Goal: Task Accomplishment & Management: Manage account settings

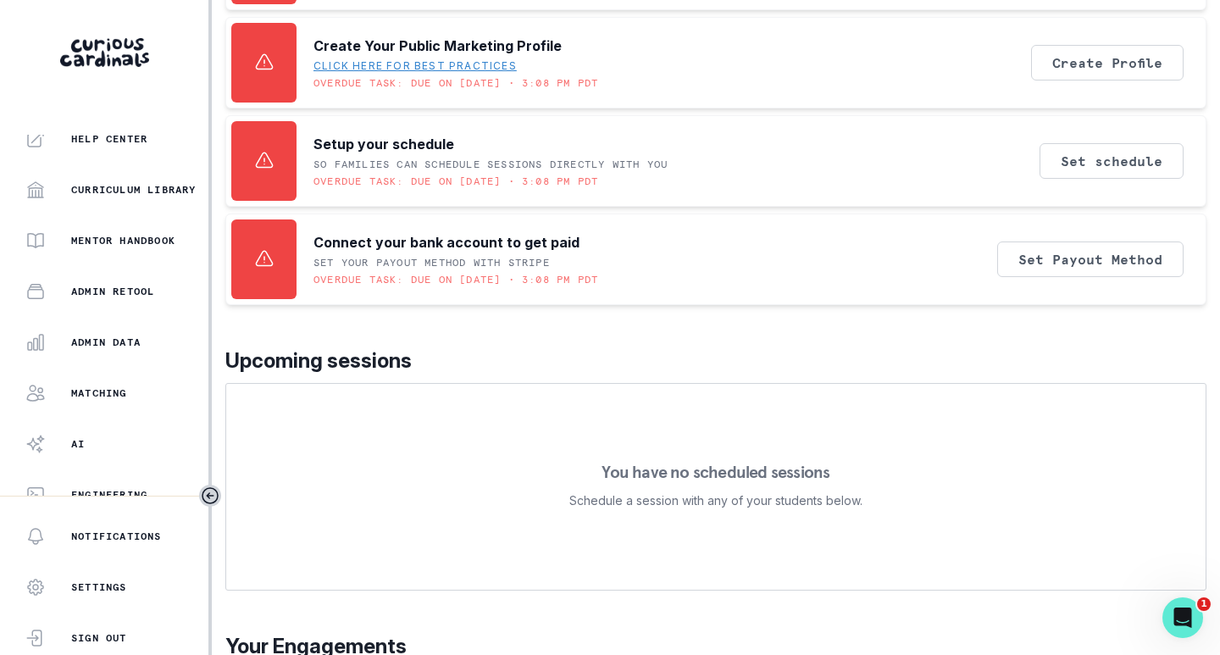
scroll to position [385, 0]
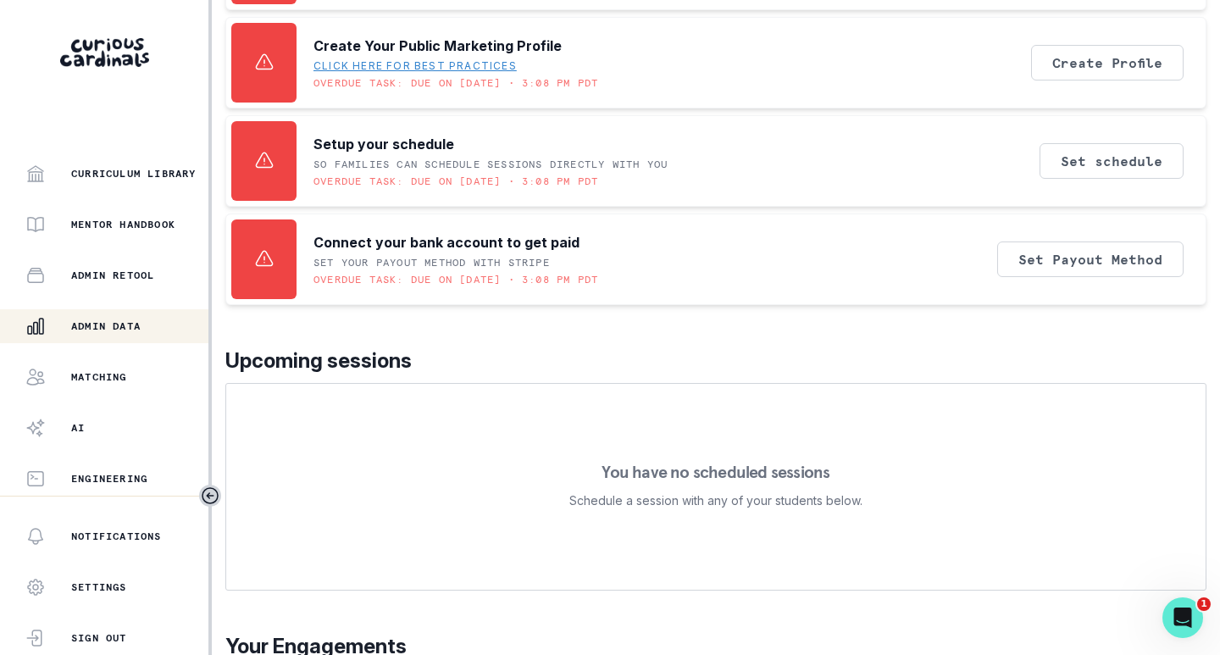
click at [98, 321] on p "Admin Data" at bounding box center [105, 326] width 69 height 14
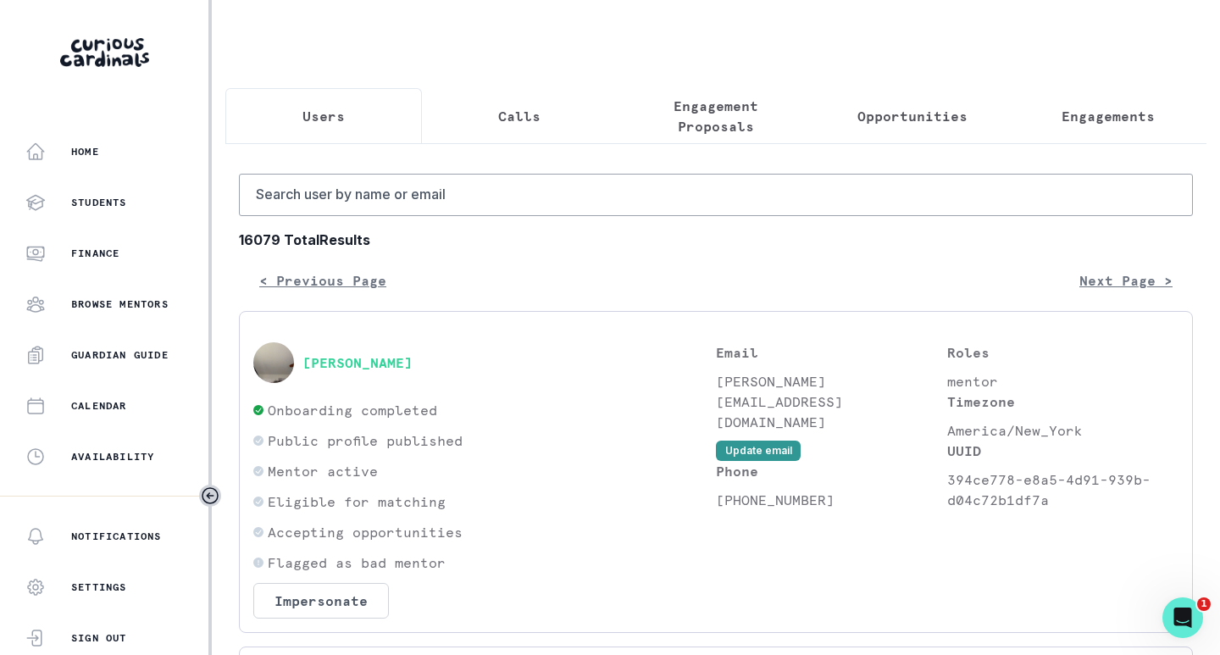
click at [1094, 117] on p "Engagements" at bounding box center [1108, 116] width 93 height 20
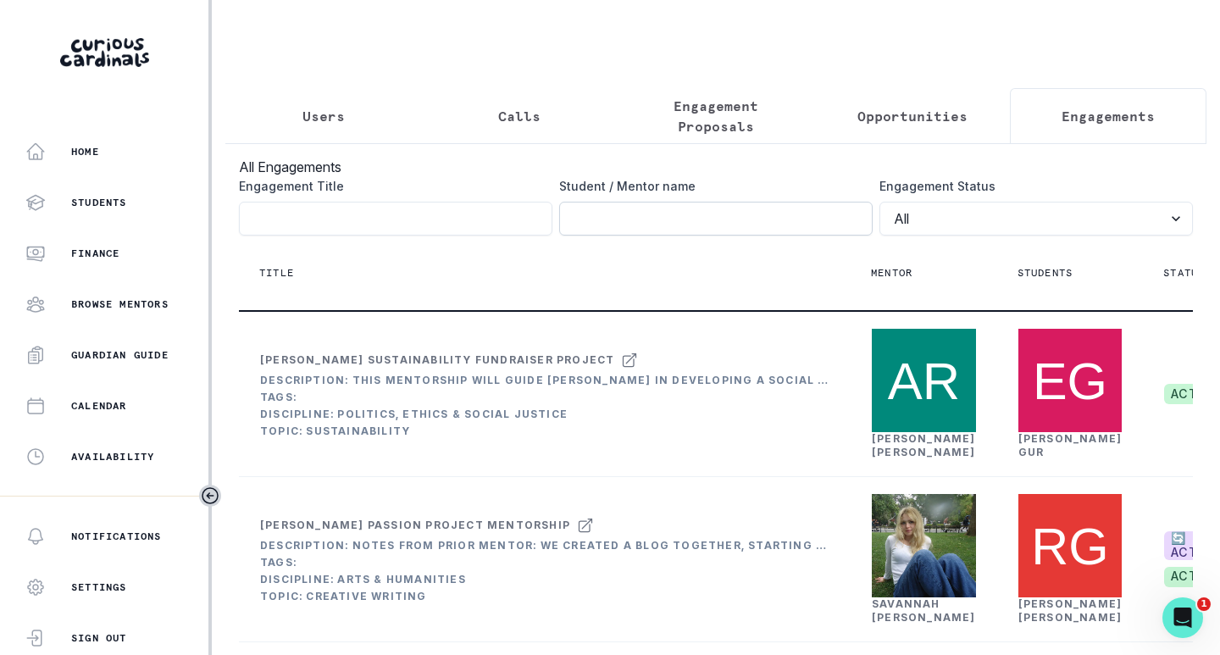
click at [789, 225] on input "Engagement Title" at bounding box center [716, 219] width 314 height 34
type input "[PERSON_NAME]"
click button "submit" at bounding box center [0, 0] width 0 height 0
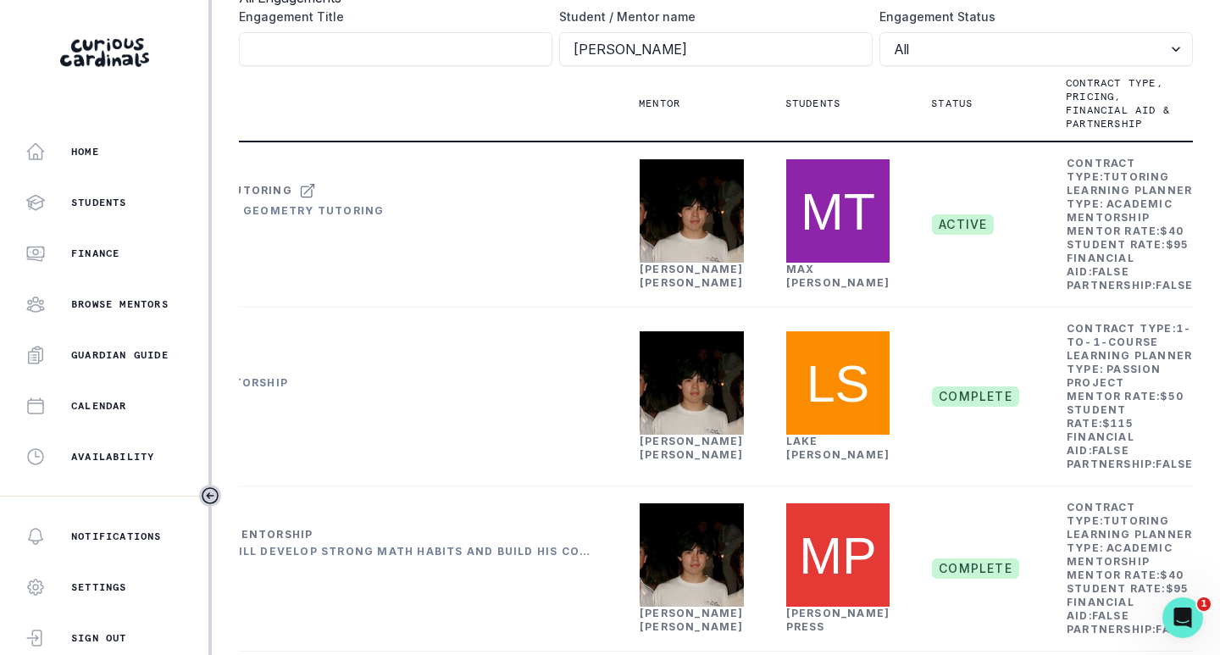
scroll to position [0, 312]
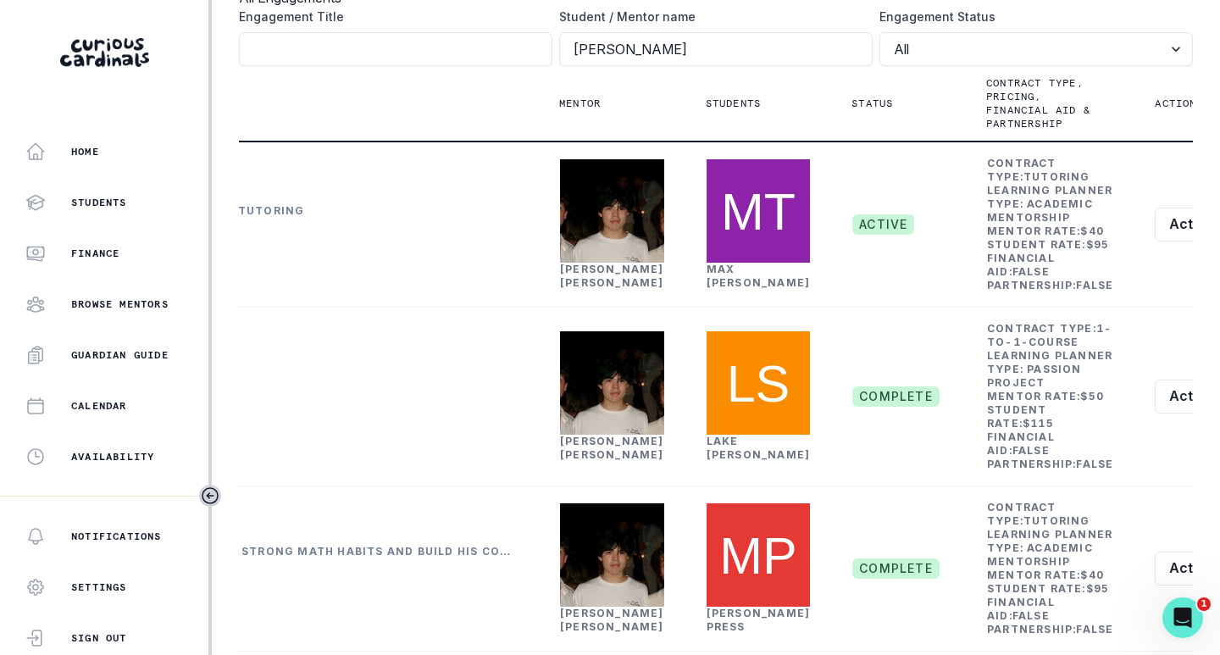
drag, startPoint x: 780, startPoint y: 142, endPoint x: 1219, endPoint y: 167, distance: 440.5
click at [1219, 167] on main "Users Calls Engagement Proposals Opportunities Engagements All Engagements Enga…" at bounding box center [716, 327] width 1008 height 655
click at [1162, 142] on th "Actions" at bounding box center [1206, 103] width 142 height 75
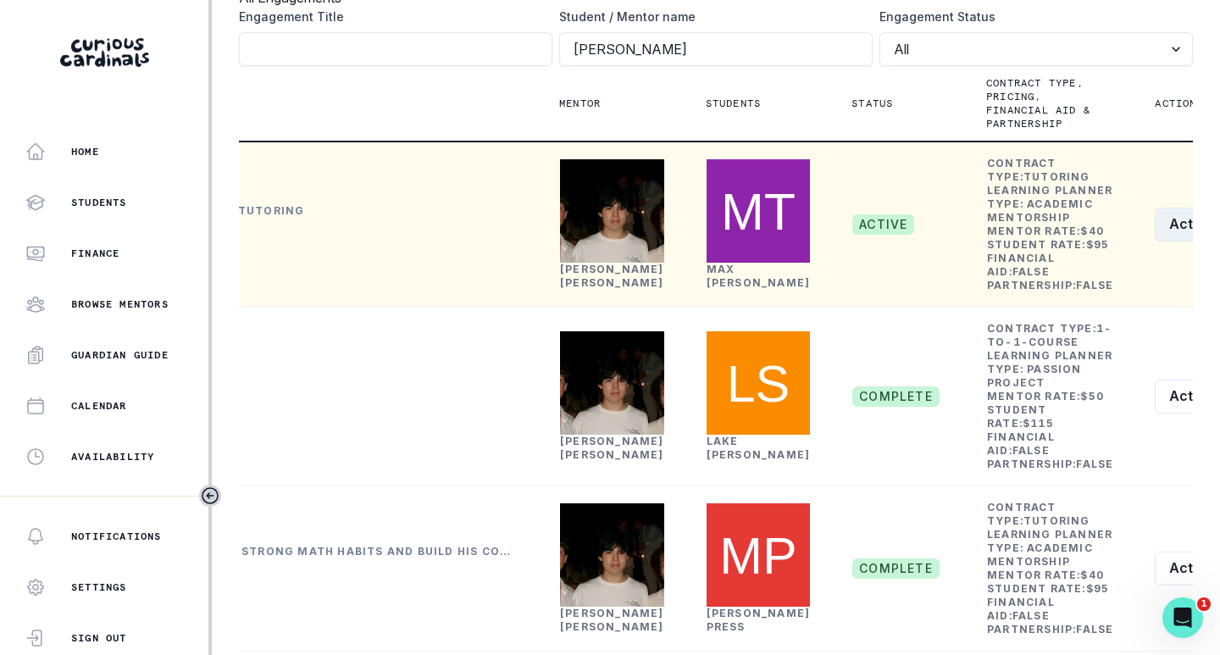
click at [1228, 231] on icon "row menu" at bounding box center [1235, 225] width 14 height 14
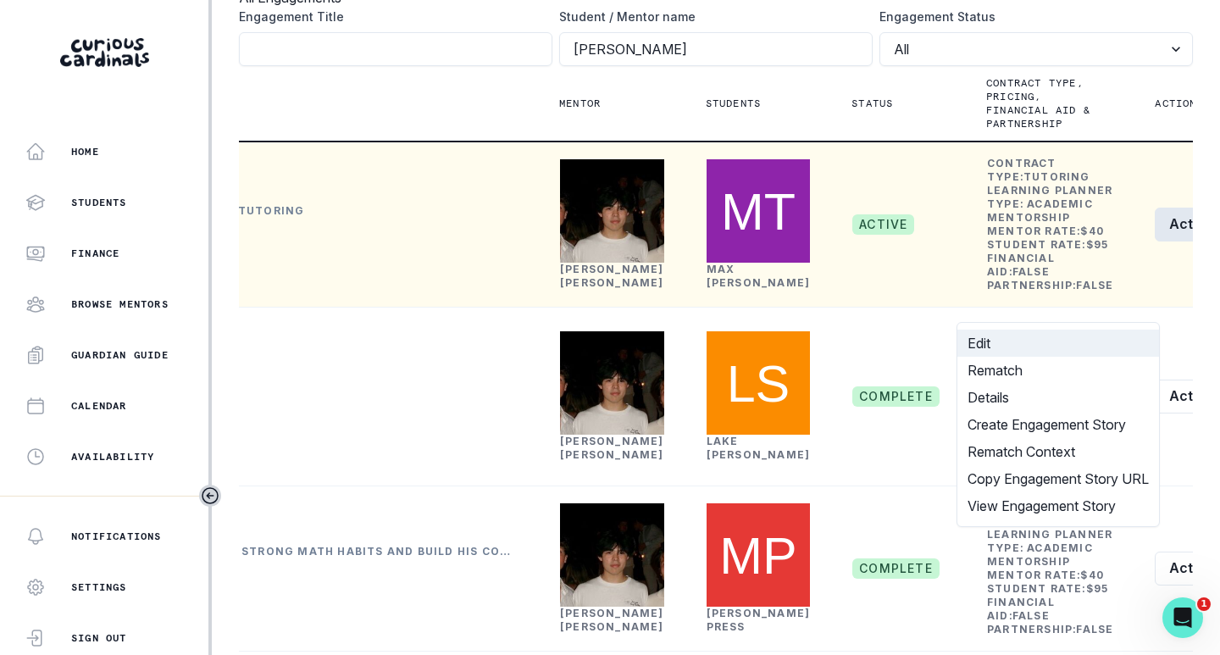
click at [1027, 341] on button "Edit" at bounding box center [1059, 343] width 202 height 27
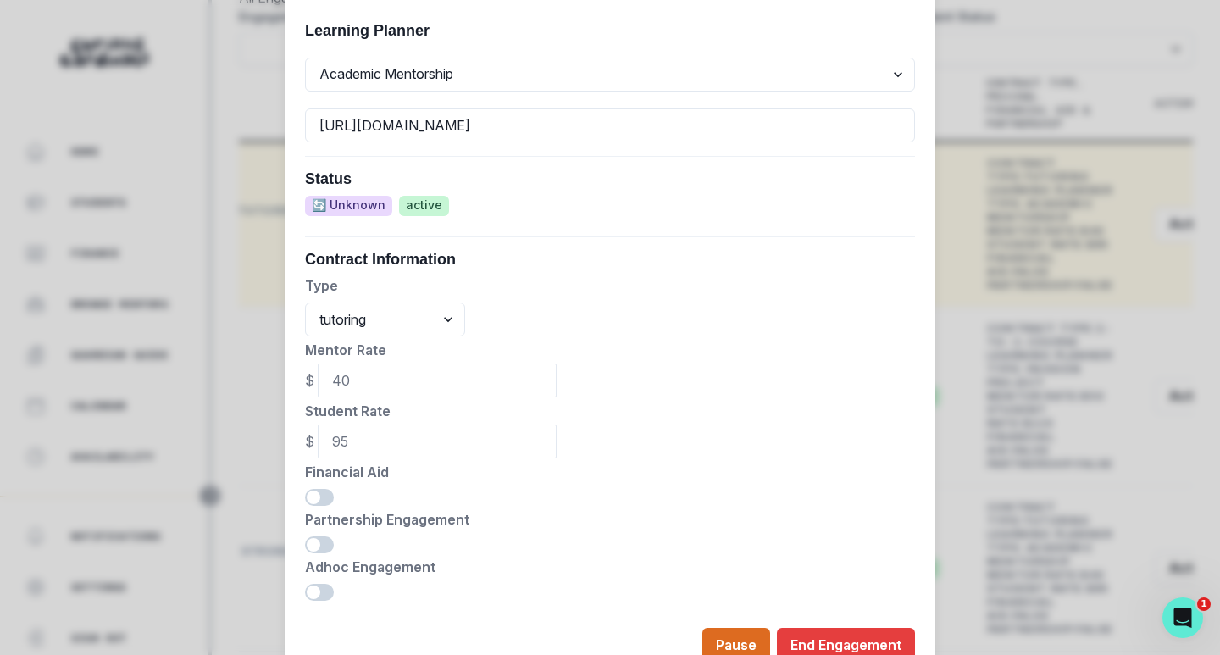
scroll to position [764, 0]
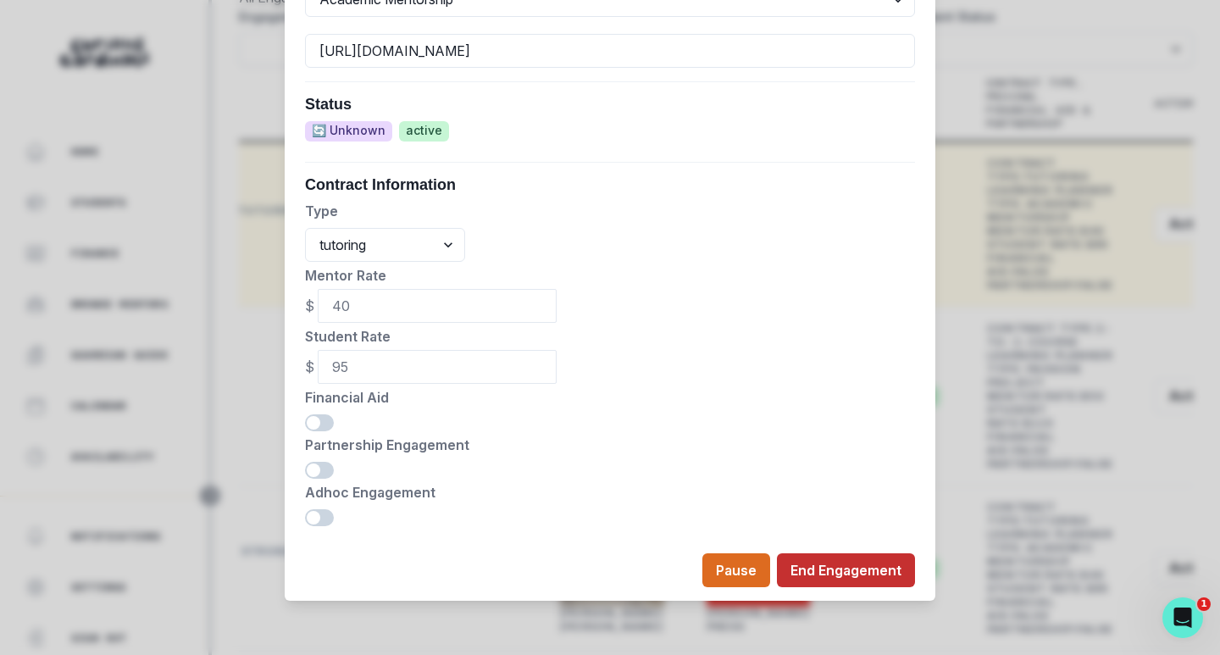
click at [822, 570] on button "End Engagement" at bounding box center [846, 570] width 138 height 34
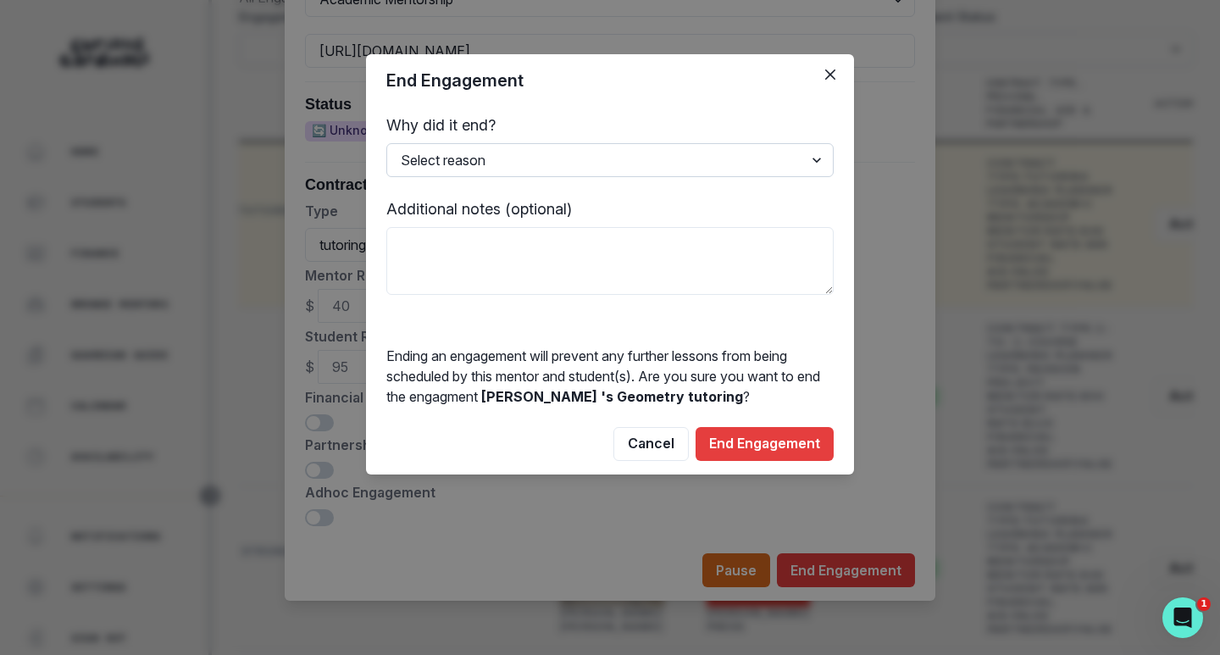
click at [491, 156] on select "Select reason Completed Ended by customer Ended by mentor Other (please add add…" at bounding box center [609, 160] width 447 height 34
select select "Completed"
click at [386, 143] on select "Select reason Completed Ended by customer Ended by mentor Other (please add add…" at bounding box center [609, 160] width 447 height 34
click at [536, 247] on textarea at bounding box center [609, 261] width 447 height 68
type textarea "ended math engagement, rematch failed"
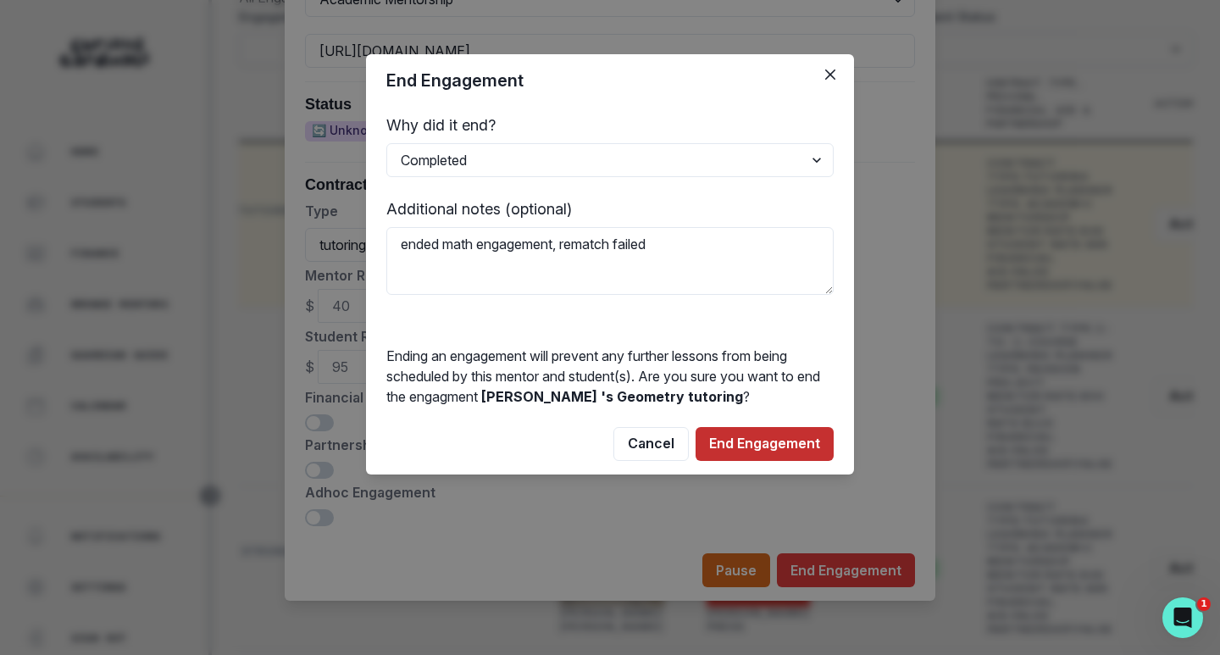
click at [776, 437] on button "End Engagement" at bounding box center [765, 444] width 138 height 34
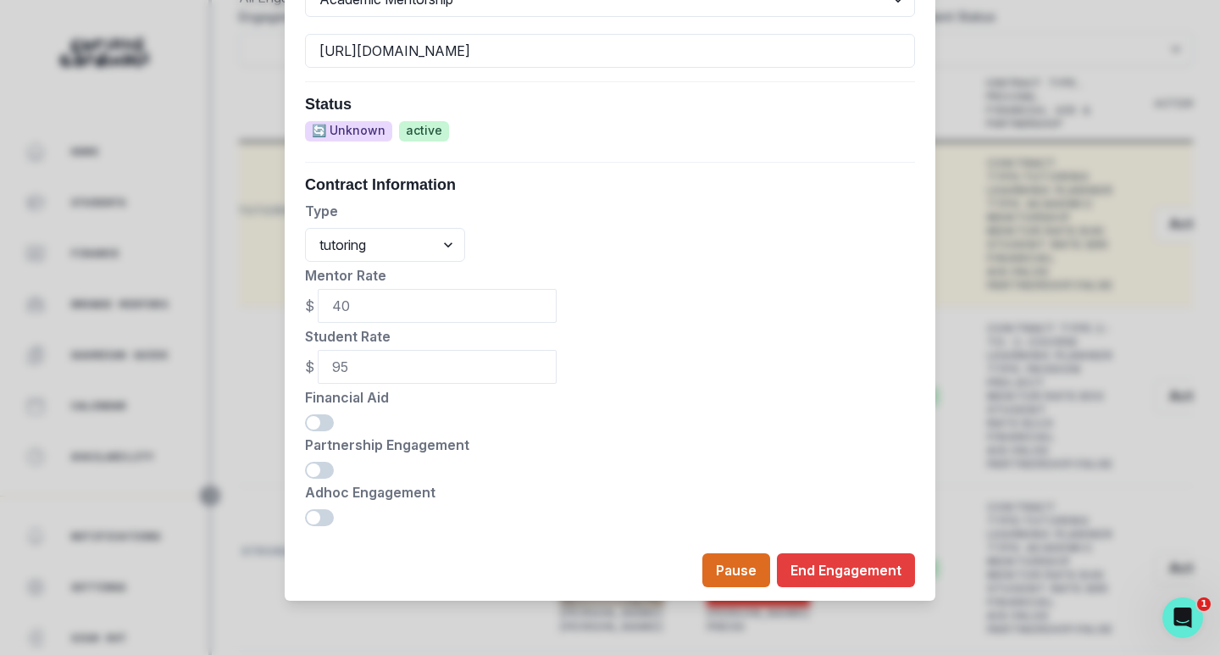
click at [1143, 373] on div "Edit Engagement Engagement UUID c2019493-50a0-41eb-aaf6-d3a98502f369 Current Me…" at bounding box center [610, 327] width 1220 height 655
